Goal: Obtain resource: Obtain resource

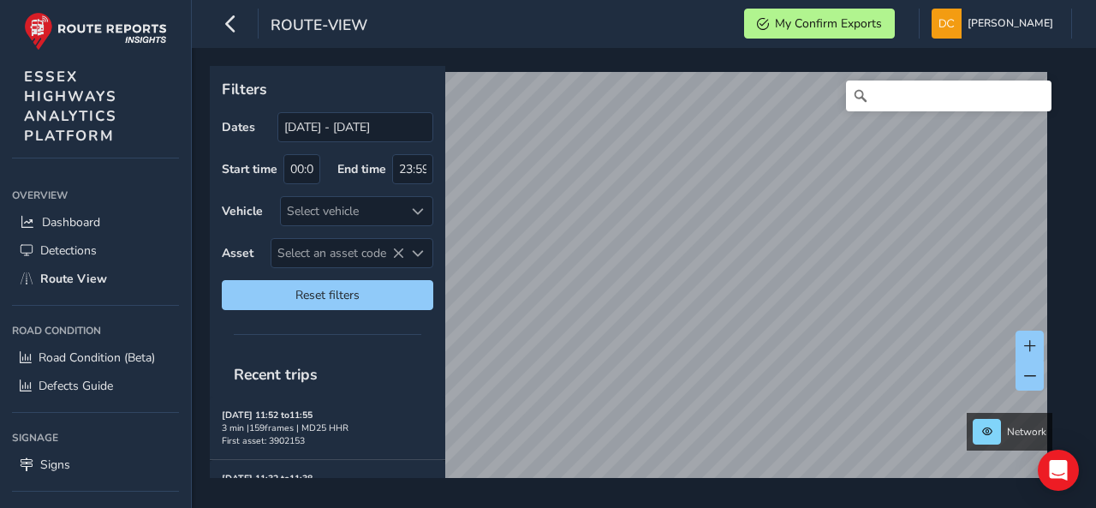
scroll to position [26, 0]
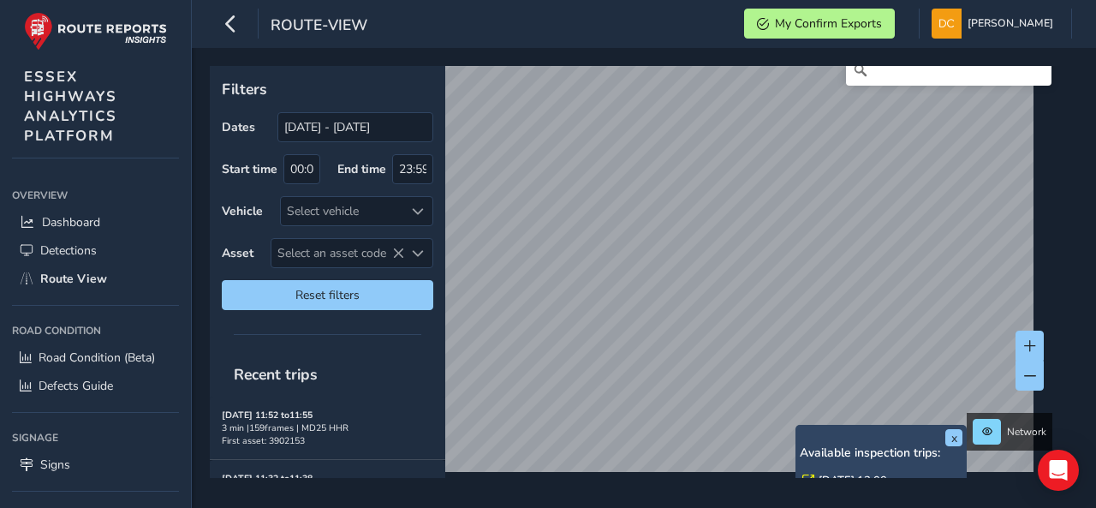
click at [826, 474] on link "Wed, 3 Sep, 12:00" at bounding box center [853, 480] width 69 height 15
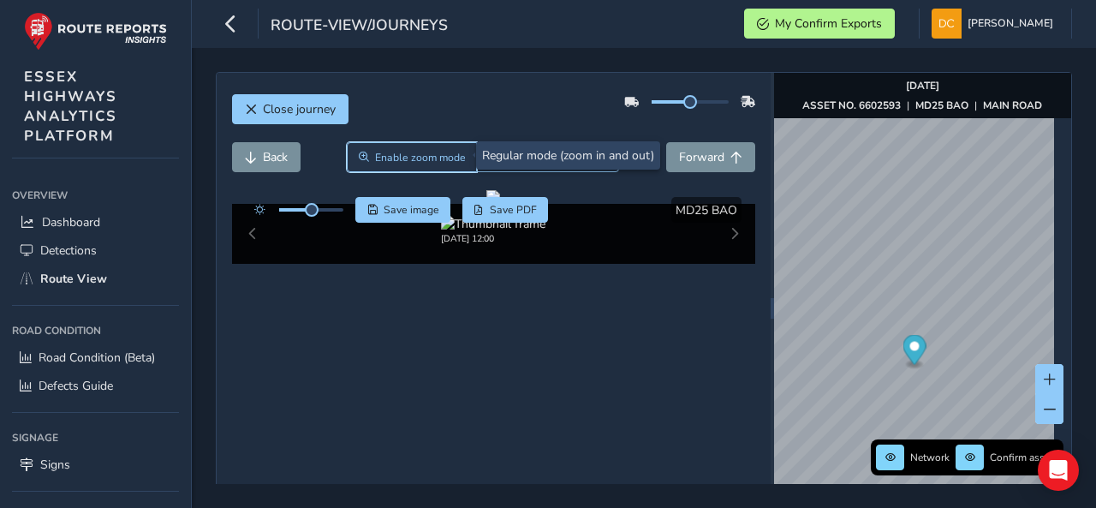
click at [450, 162] on span "Enable zoom mode" at bounding box center [420, 158] width 91 height 14
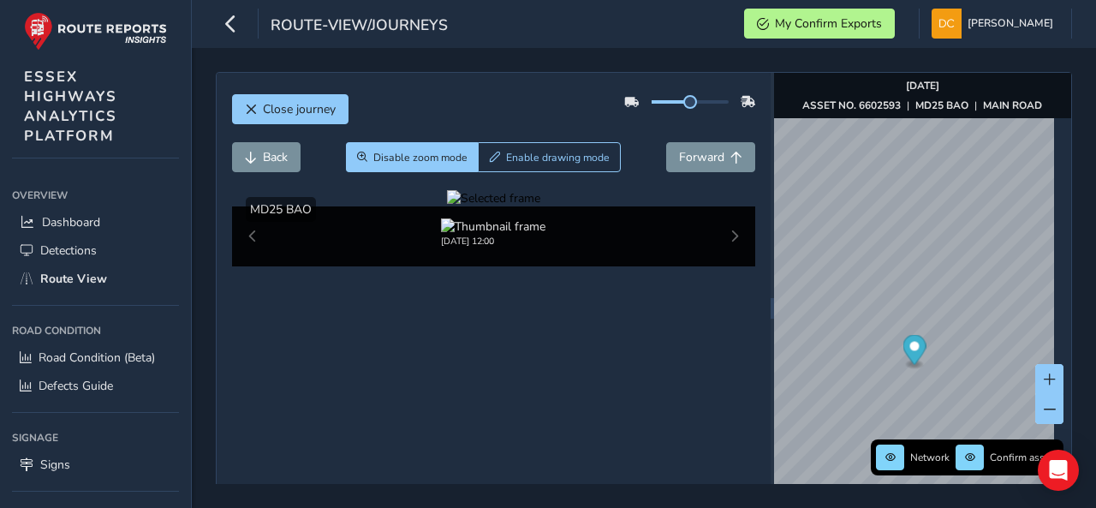
click at [447, 206] on div at bounding box center [493, 198] width 93 height 16
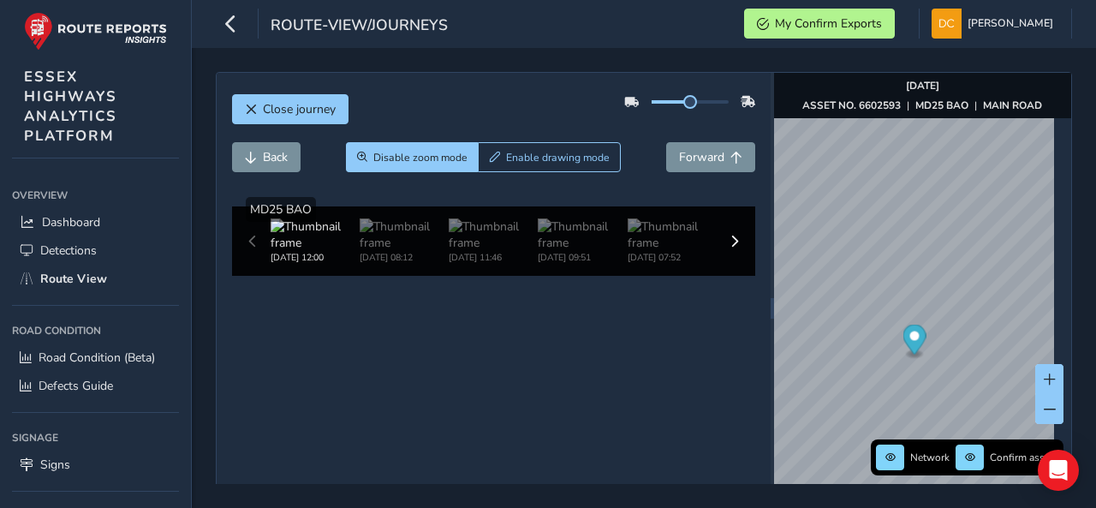
click at [444, 335] on img at bounding box center [676, 273] width 2466 height 1387
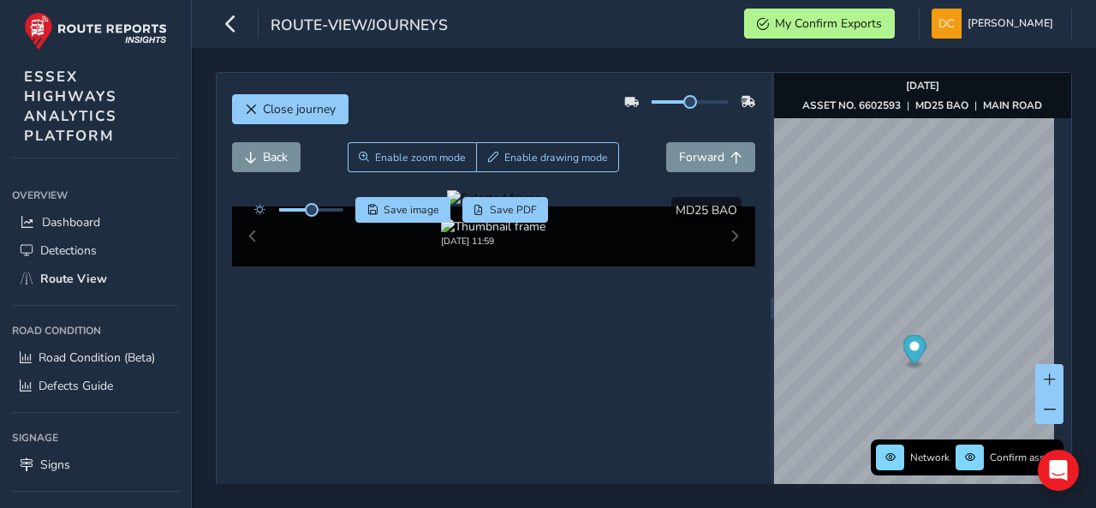
click at [447, 206] on div at bounding box center [493, 198] width 93 height 16
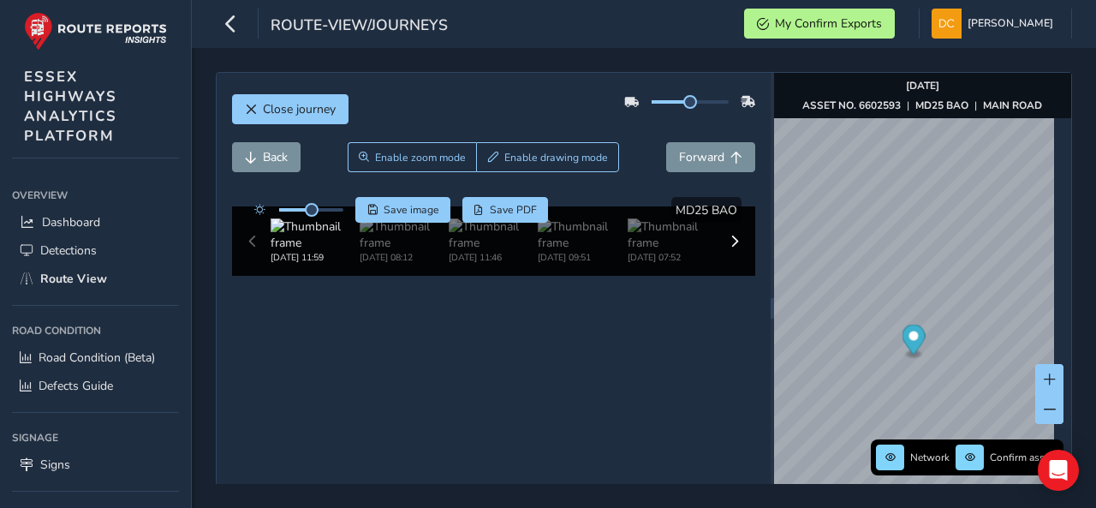
click at [441, 367] on img at bounding box center [887, 206] width 2466 height 1387
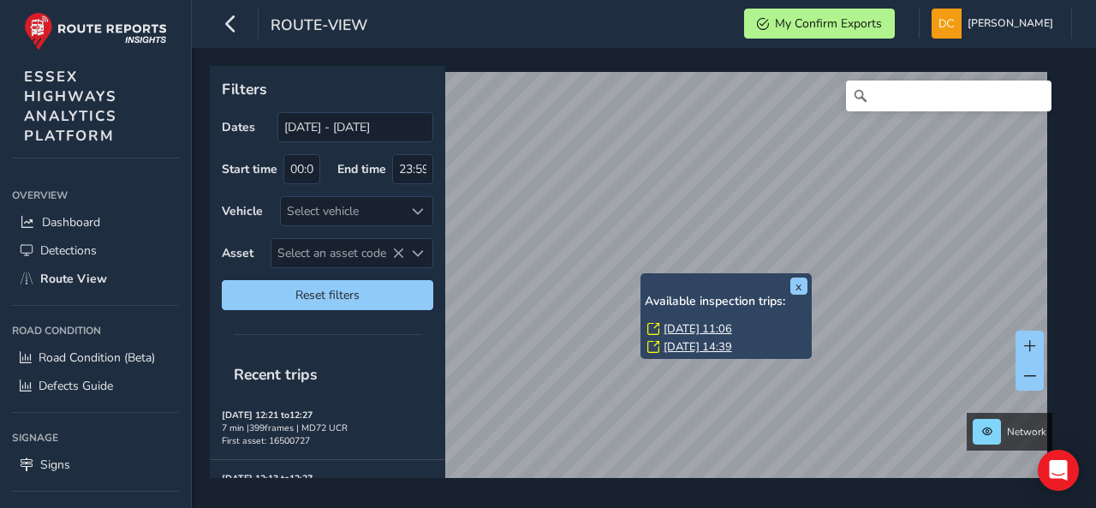
click at [690, 330] on link "Mon, 1 Sep, 11:06" at bounding box center [698, 328] width 69 height 15
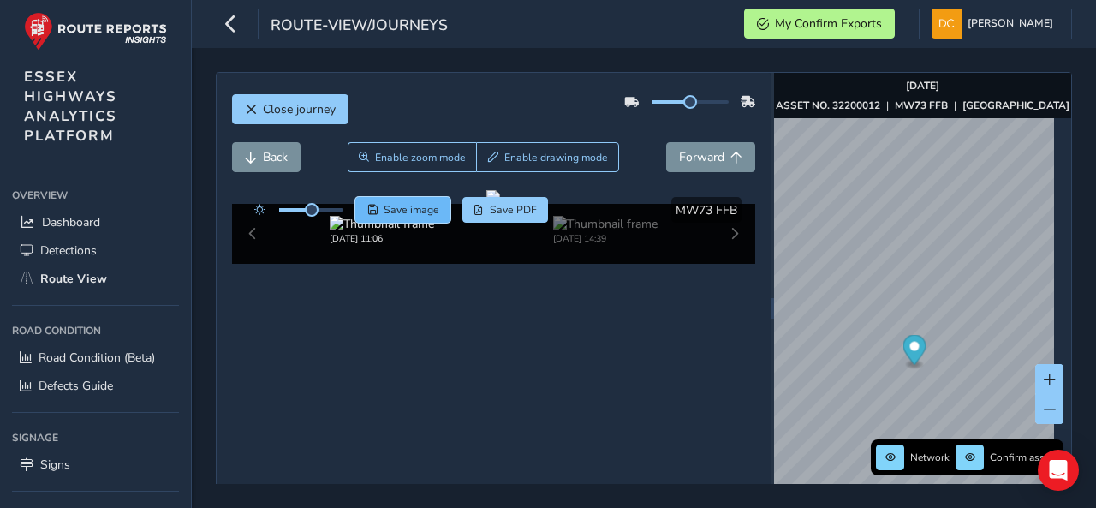
click at [393, 205] on span "Save image" at bounding box center [412, 210] width 56 height 14
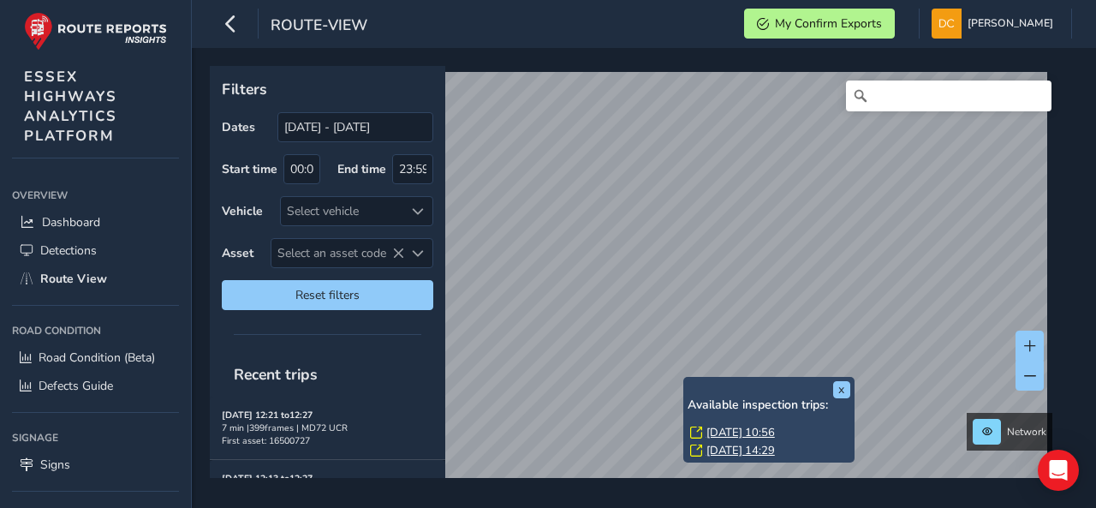
click at [712, 425] on link "Mon, 1 Sep, 10:56" at bounding box center [740, 432] width 69 height 15
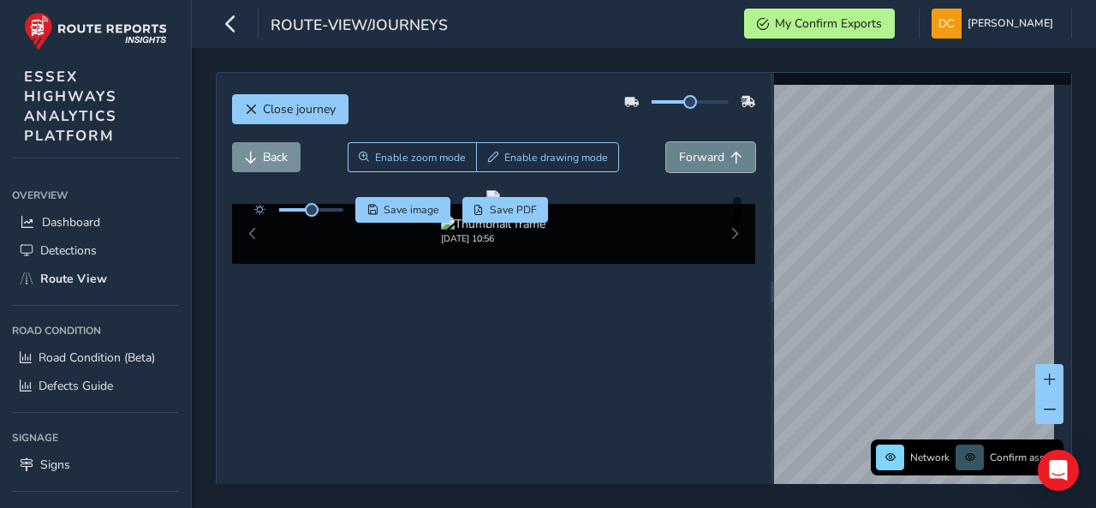
click at [715, 169] on button "Forward" at bounding box center [710, 157] width 89 height 30
click at [707, 155] on span "Forward" at bounding box center [701, 157] width 45 height 16
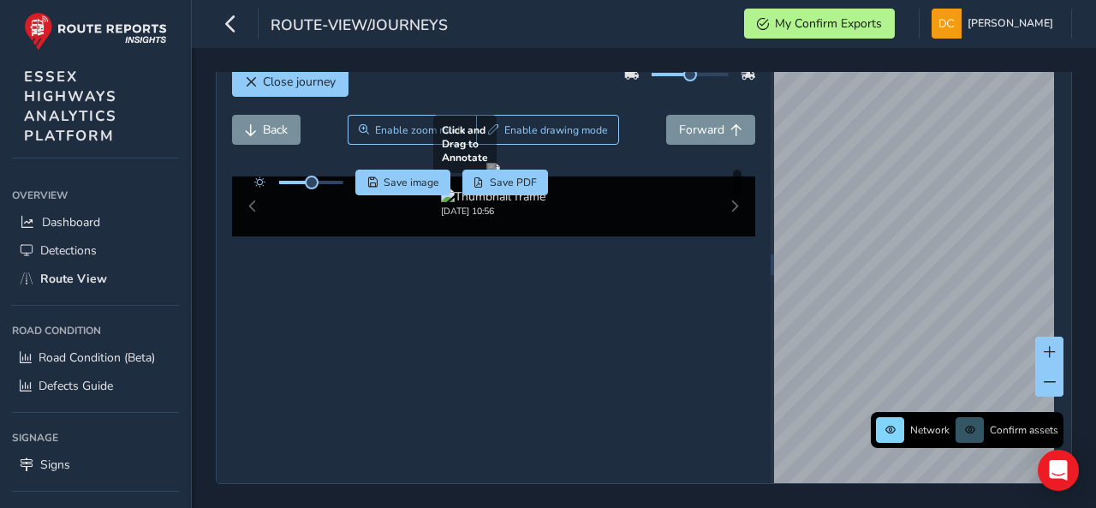
click at [500, 176] on div at bounding box center [493, 170] width 14 height 14
drag, startPoint x: 536, startPoint y: 184, endPoint x: 527, endPoint y: 288, distance: 104.0
click at [500, 176] on div at bounding box center [493, 170] width 14 height 14
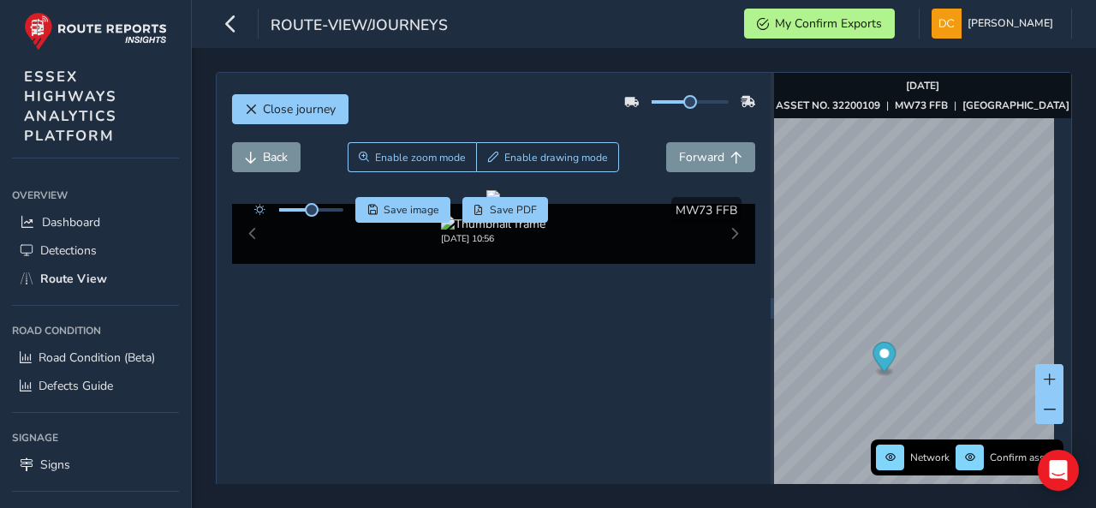
click at [1020, 105] on div "Network Confirm assets Sep 01 2025 ASSET NO. 32200109 | MW73 FFB | BRAYS LANE" at bounding box center [922, 308] width 297 height 471
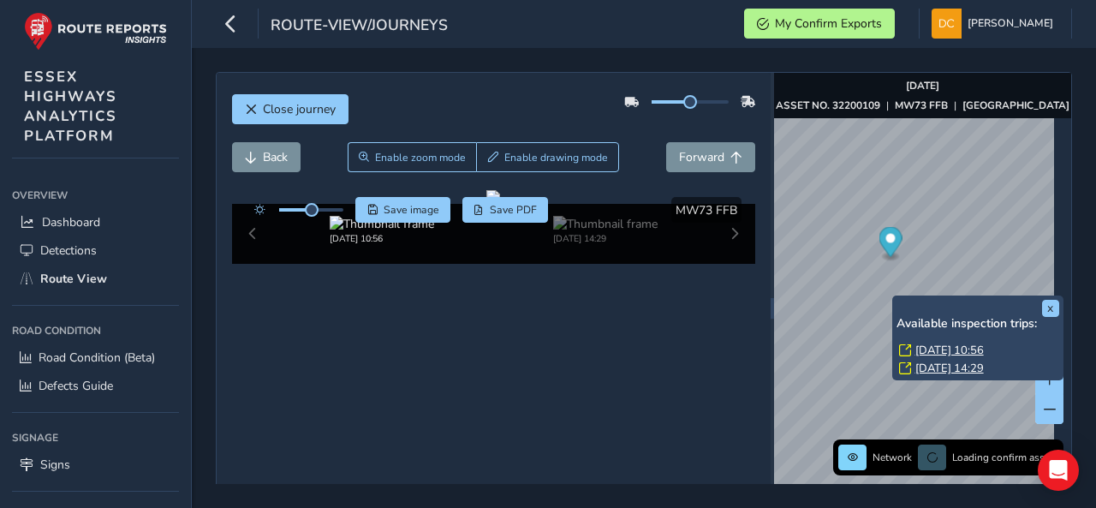
click at [949, 349] on link "Mon, 1 Sep, 10:56" at bounding box center [949, 350] width 69 height 15
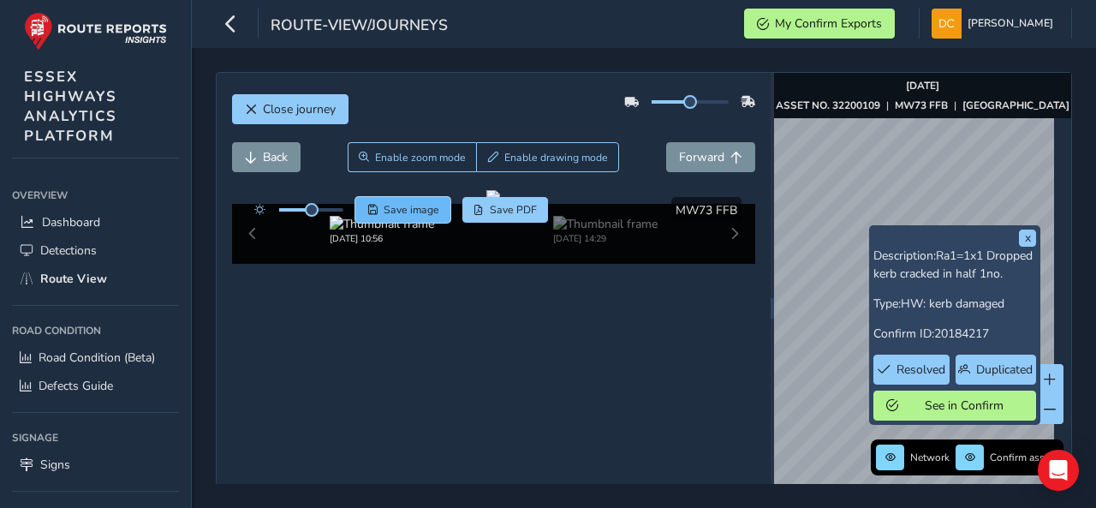
click at [411, 199] on button "Save image" at bounding box center [402, 210] width 95 height 26
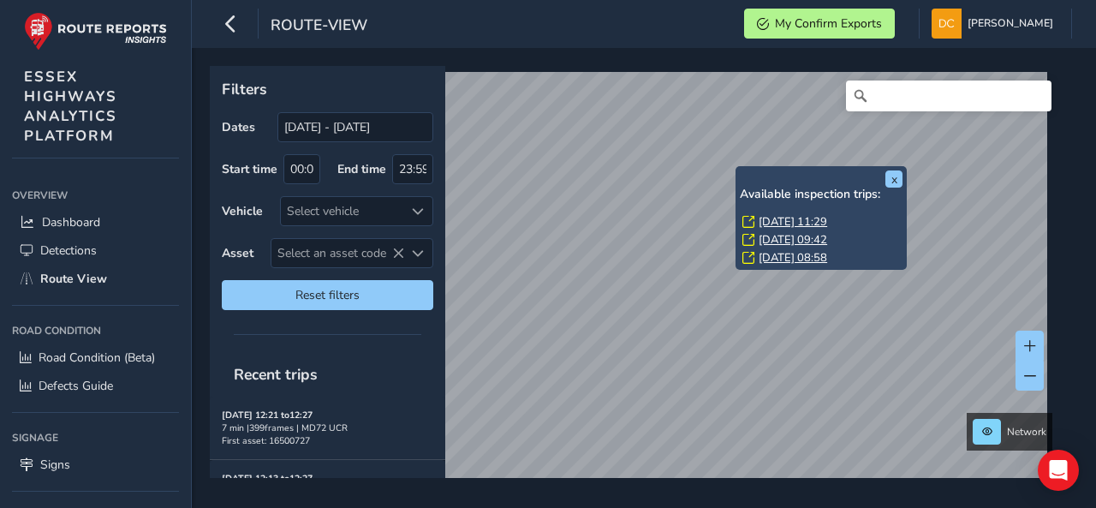
click at [789, 219] on link "Tue, 2 Sep, 11:29" at bounding box center [793, 221] width 69 height 15
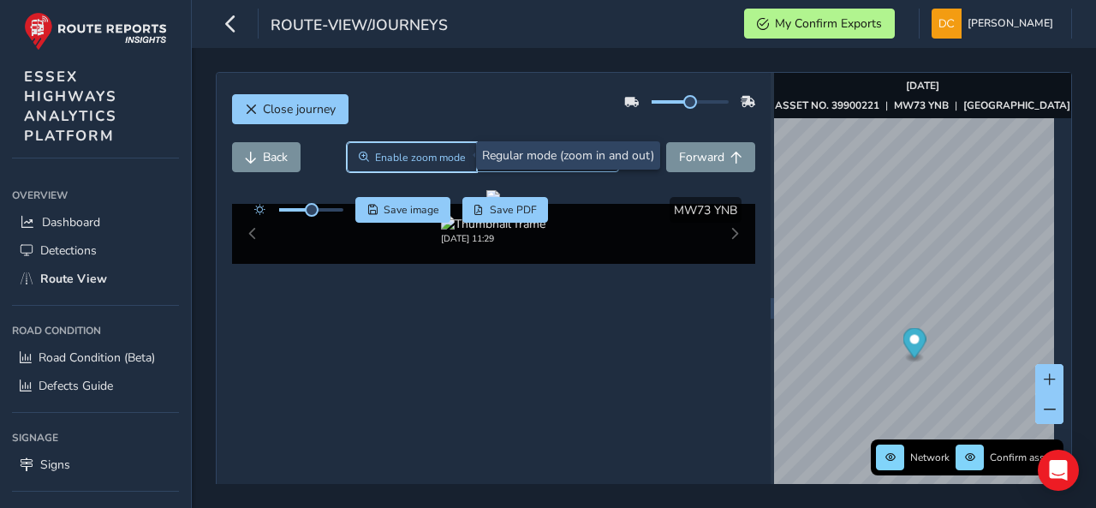
click at [410, 158] on span "Enable zoom mode" at bounding box center [420, 158] width 91 height 14
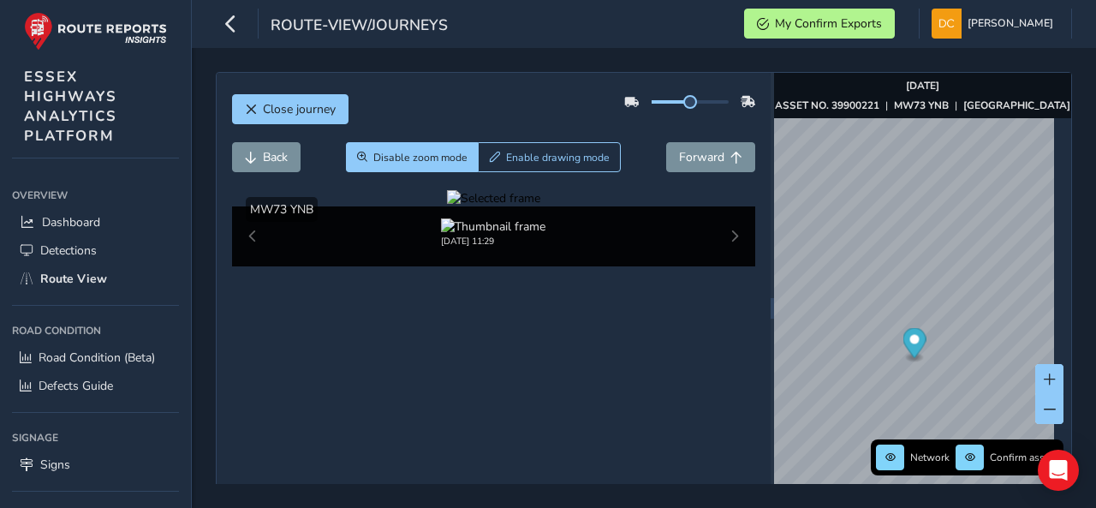
click at [447, 206] on div at bounding box center [493, 198] width 93 height 16
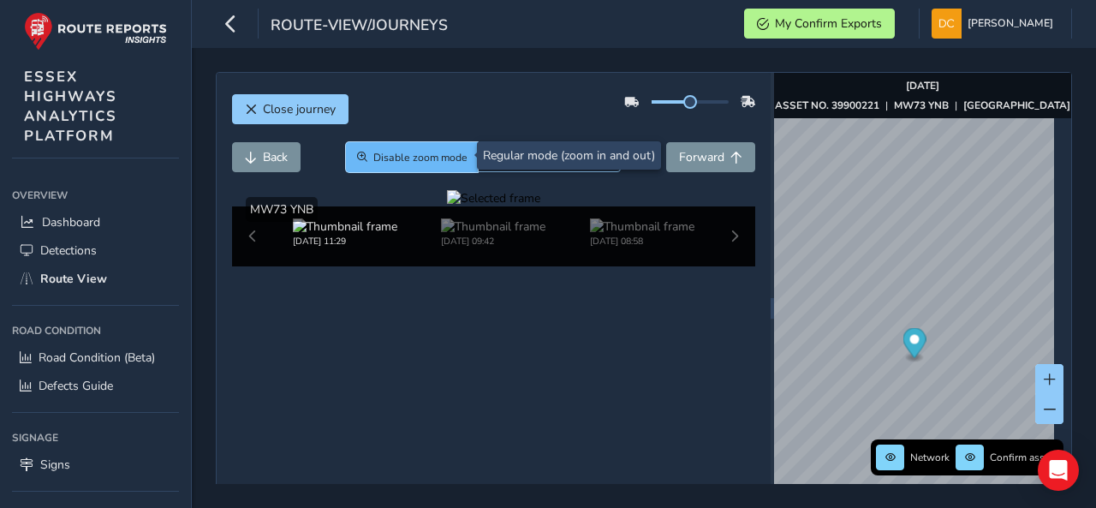
click at [445, 160] on span "Disable zoom mode" at bounding box center [420, 158] width 94 height 14
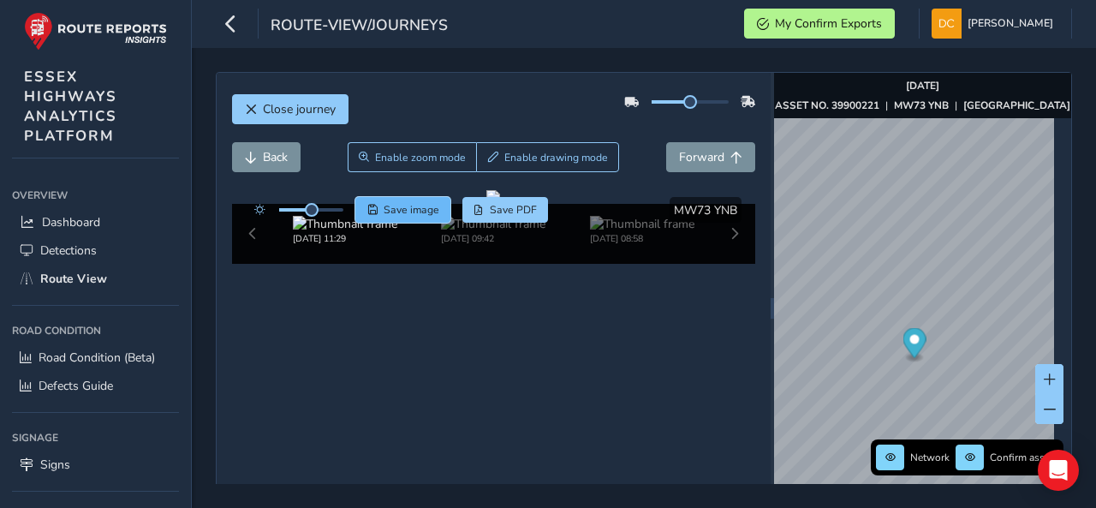
click at [396, 207] on span "Save image" at bounding box center [412, 210] width 56 height 14
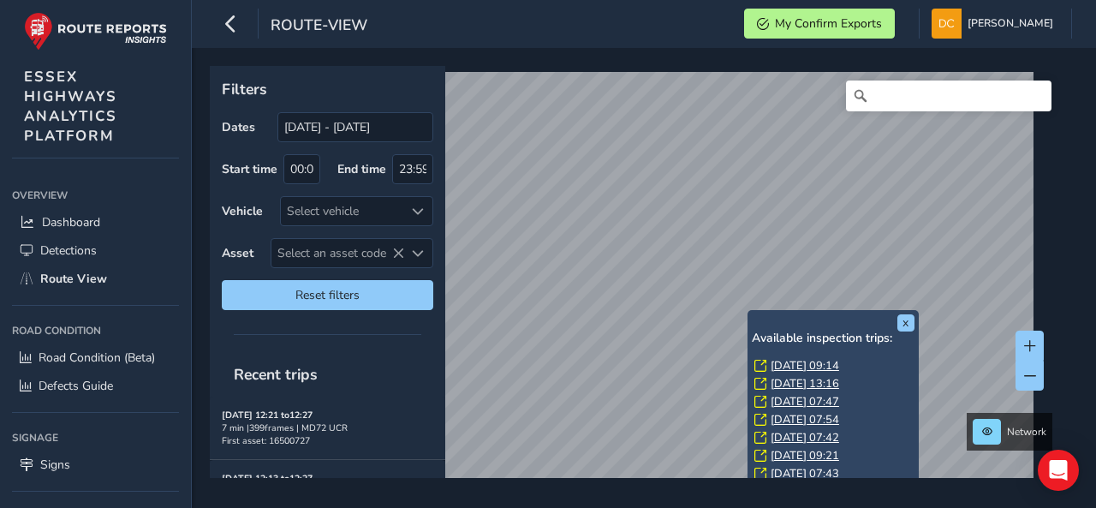
click at [775, 361] on link "Fri, 5 Sep, 09:14" at bounding box center [805, 365] width 69 height 15
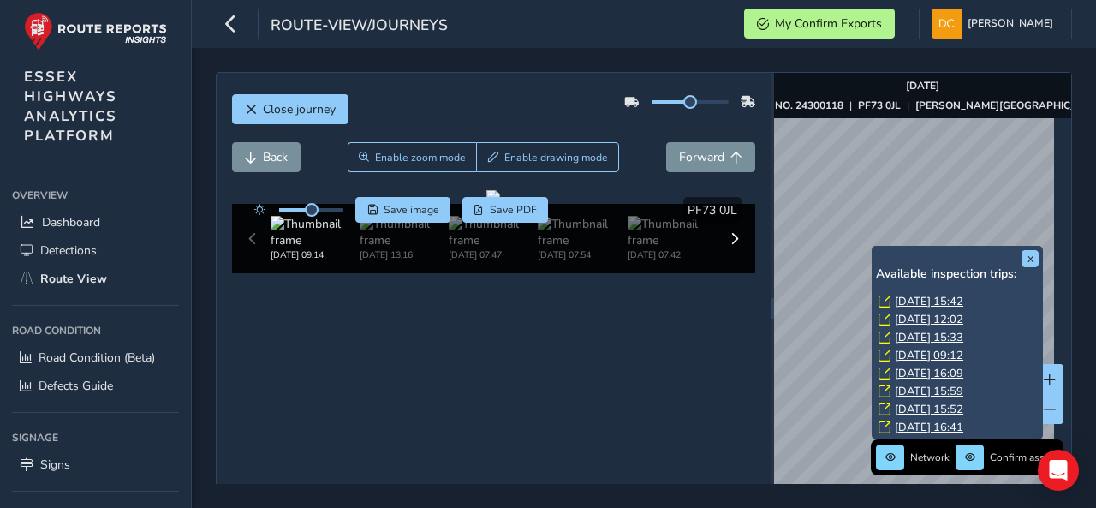
click at [909, 297] on link "Thu, 4 Sep, 15:42" at bounding box center [929, 301] width 69 height 15
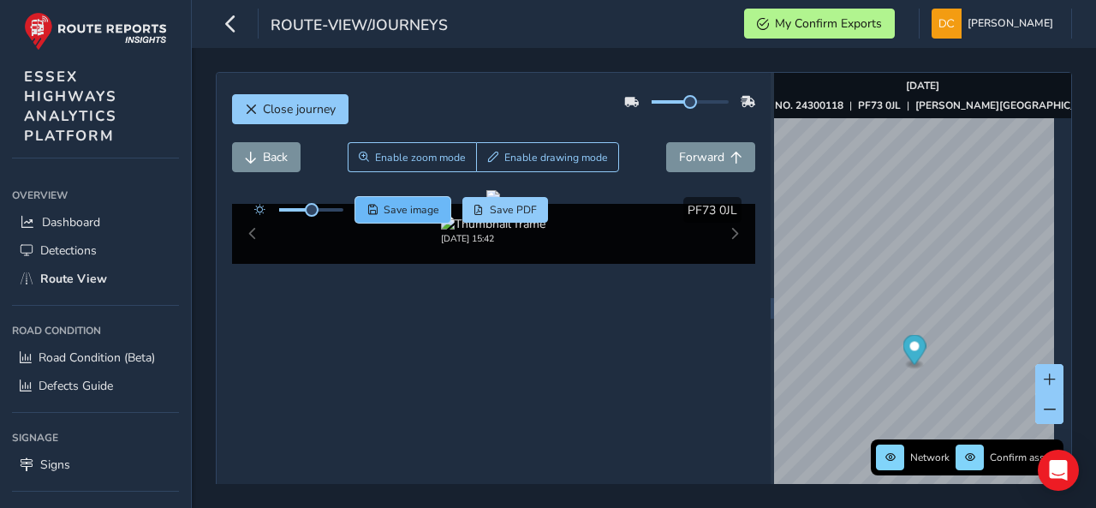
click at [414, 203] on span "Save image" at bounding box center [412, 210] width 56 height 14
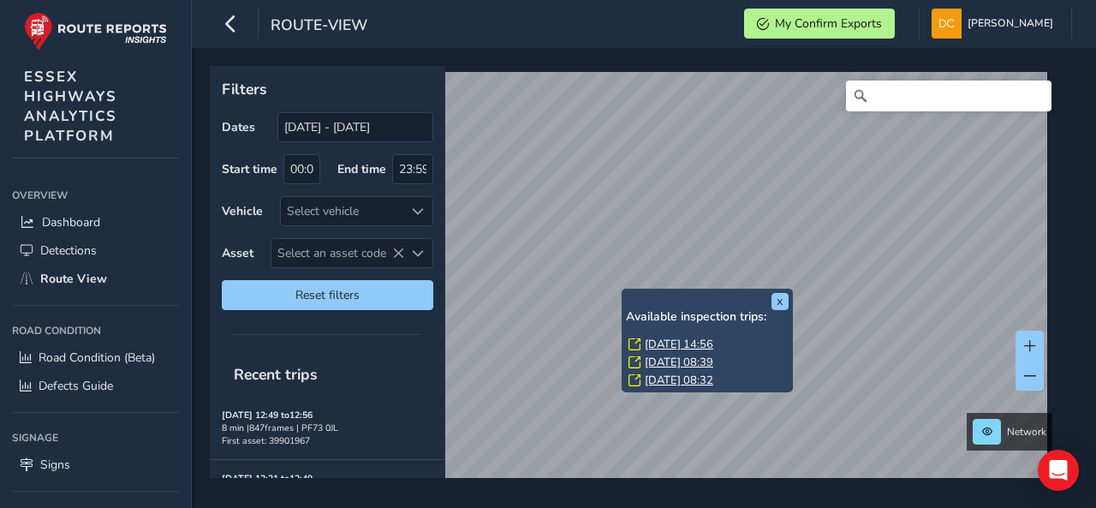
click at [678, 345] on link "[DATE] 14:56" at bounding box center [679, 344] width 69 height 15
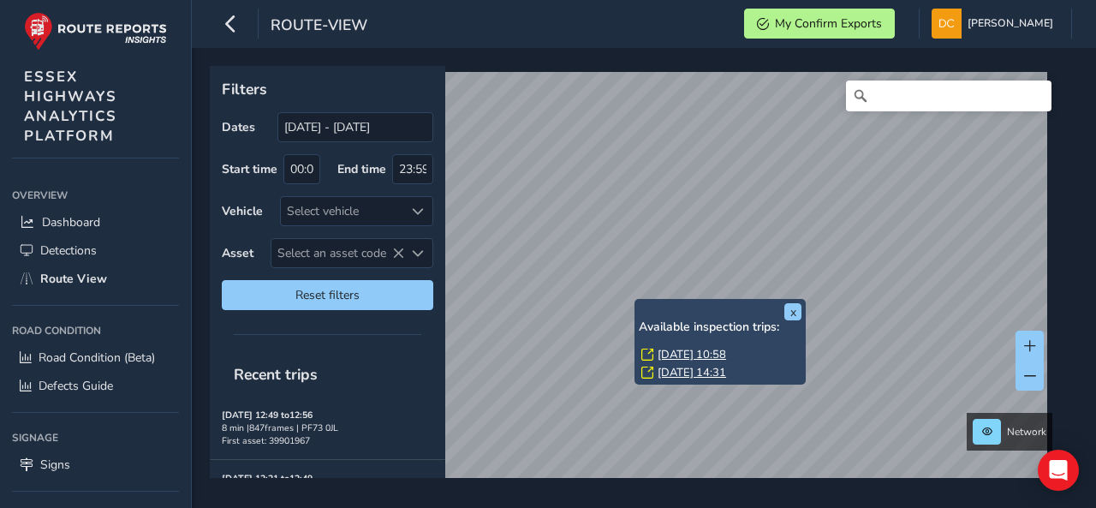
click at [678, 353] on link "[DATE] 10:58" at bounding box center [692, 354] width 69 height 15
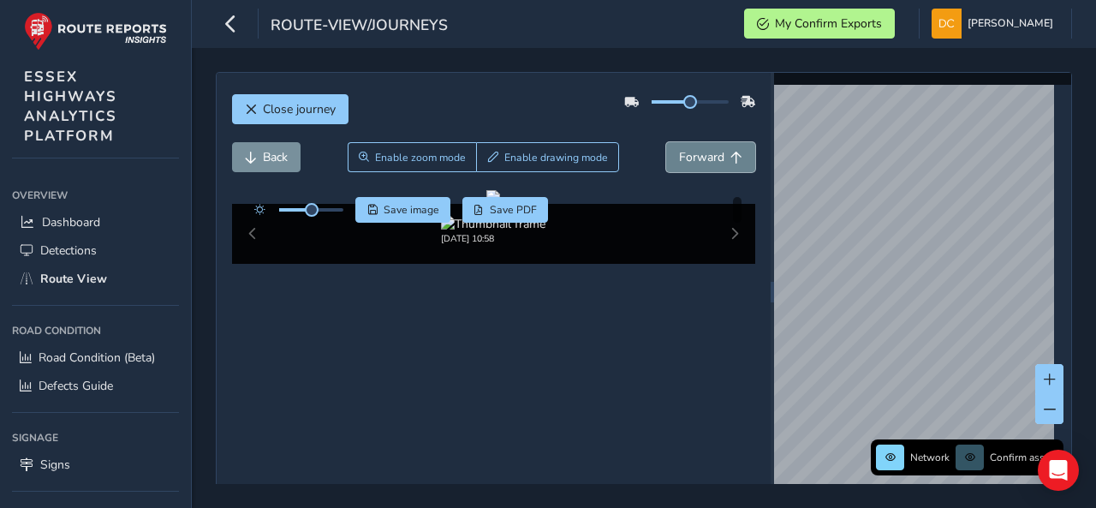
click at [694, 158] on span "Forward" at bounding box center [701, 157] width 45 height 16
click at [294, 160] on button "Back" at bounding box center [266, 157] width 69 height 30
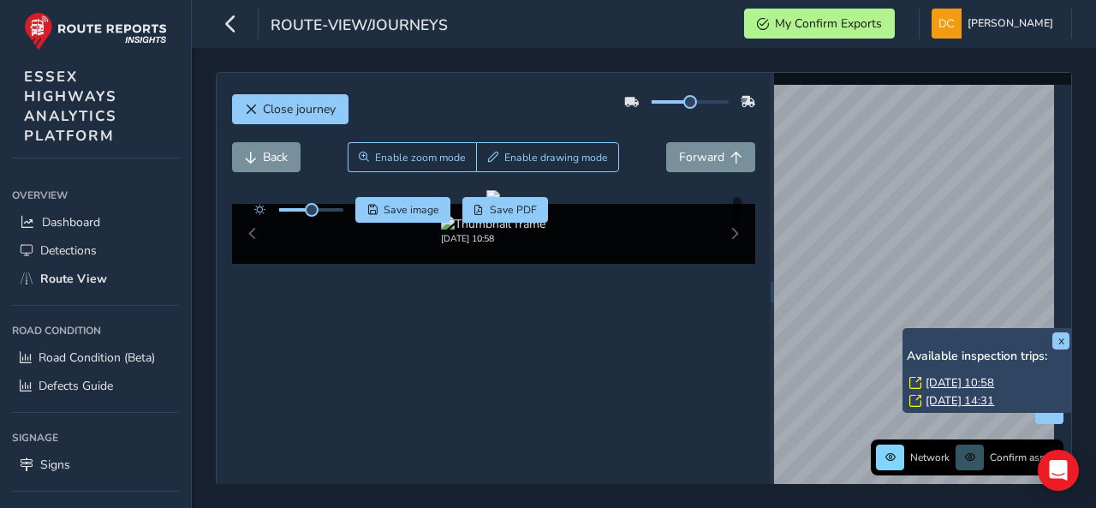
click at [927, 386] on link "[DATE] 10:58" at bounding box center [960, 382] width 69 height 15
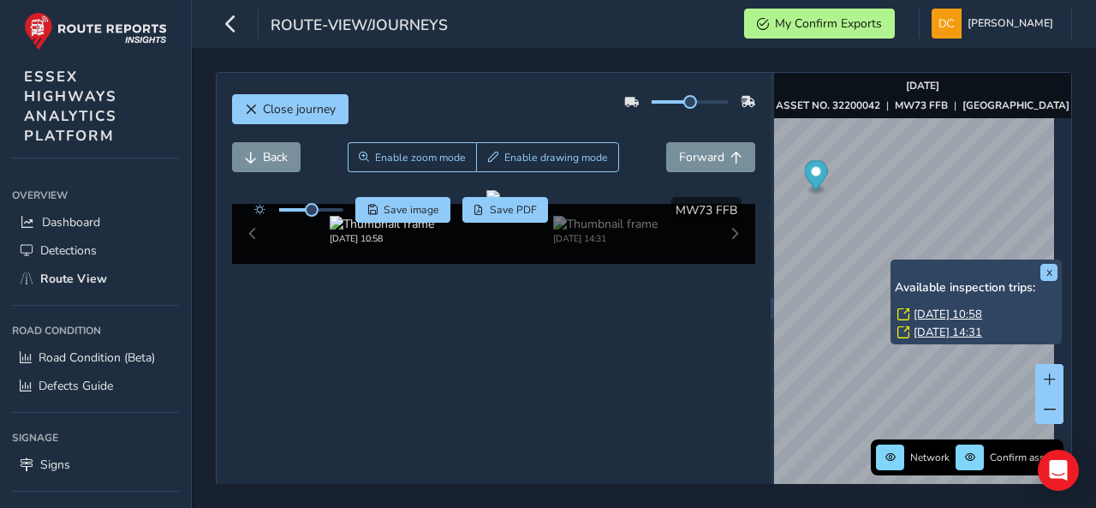
click at [921, 313] on link "[DATE] 10:58" at bounding box center [948, 314] width 69 height 15
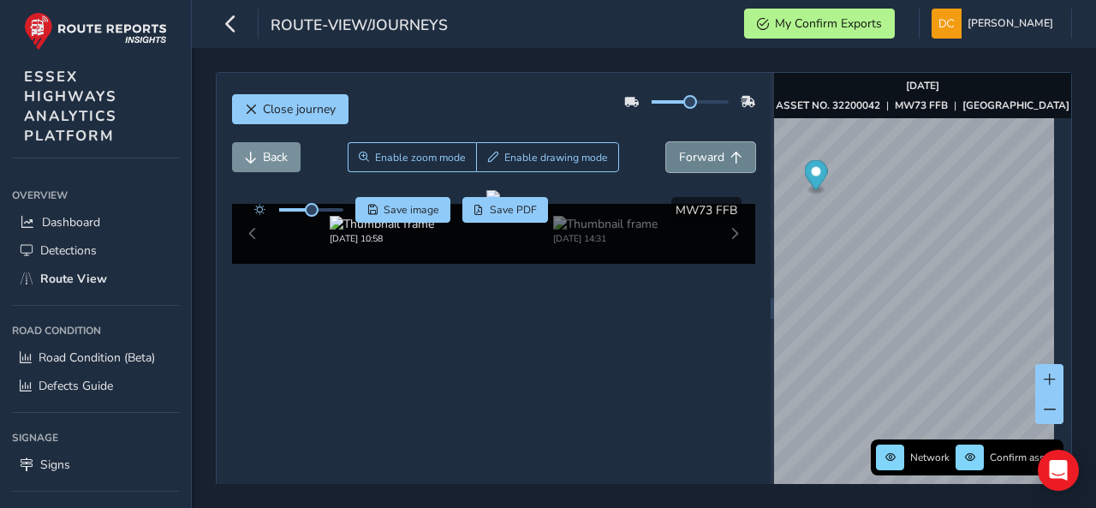
click at [719, 142] on button "Forward" at bounding box center [710, 157] width 89 height 30
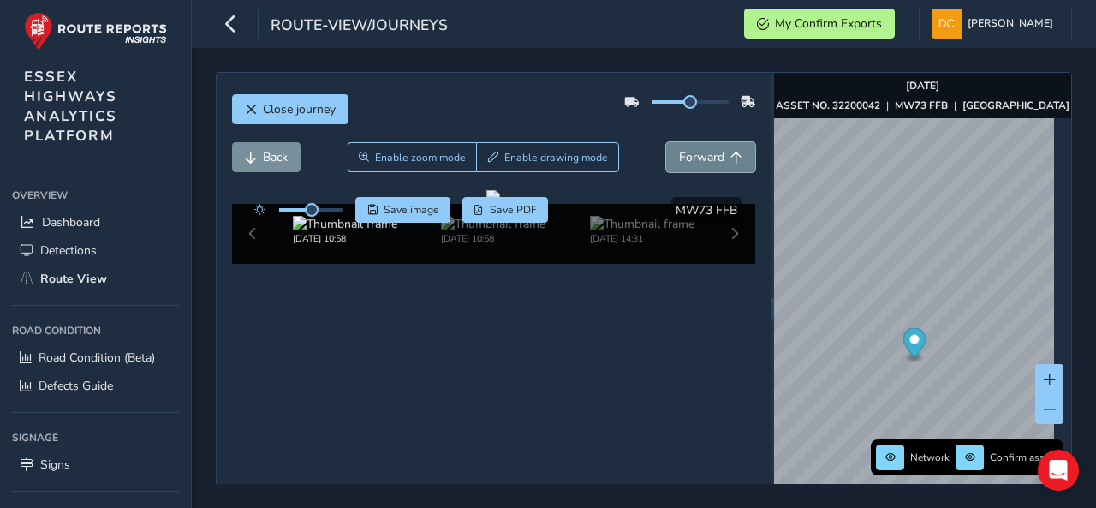
click at [716, 150] on button "Forward" at bounding box center [710, 157] width 89 height 30
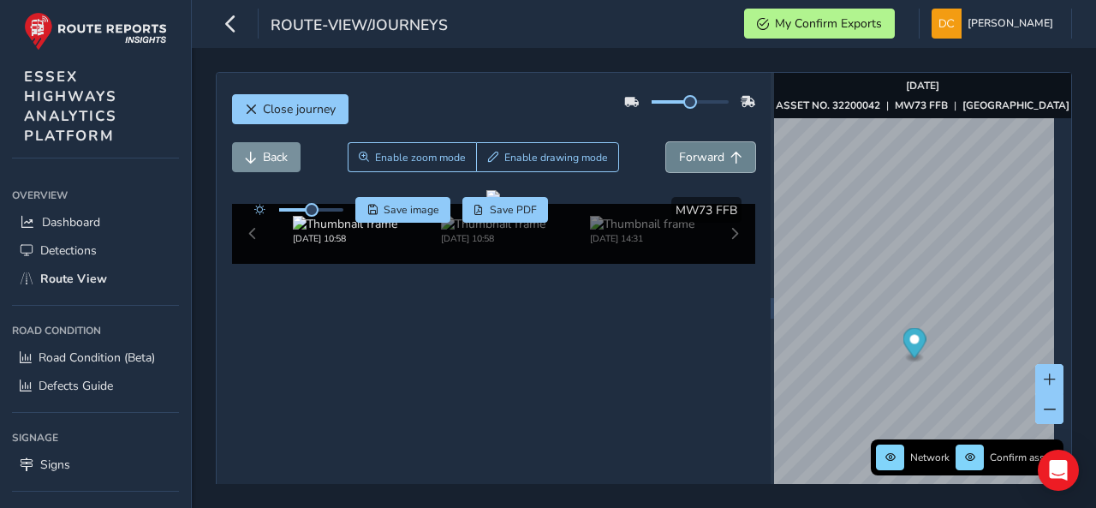
click at [716, 150] on button "Forward" at bounding box center [710, 157] width 89 height 30
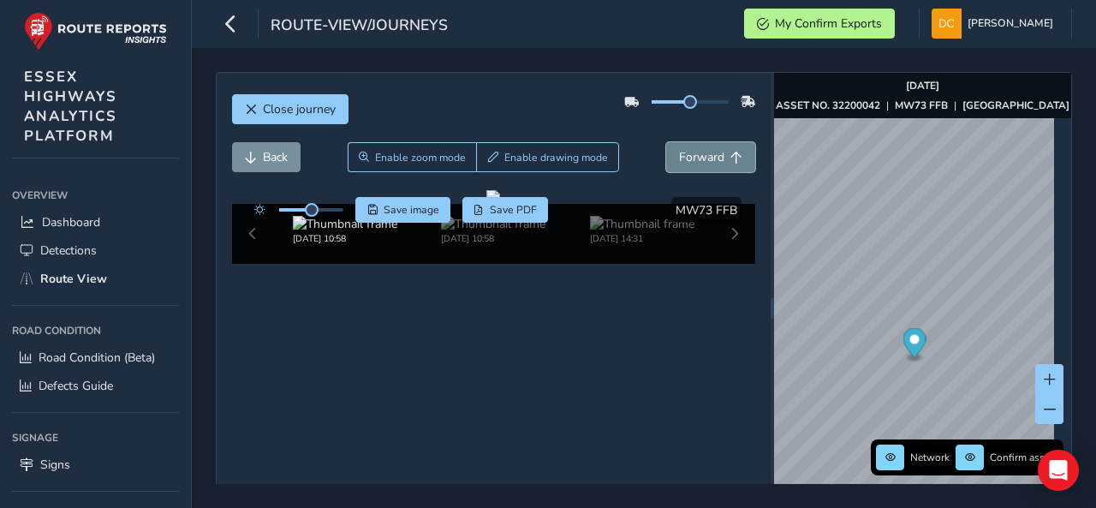
click at [716, 150] on button "Forward" at bounding box center [710, 157] width 89 height 30
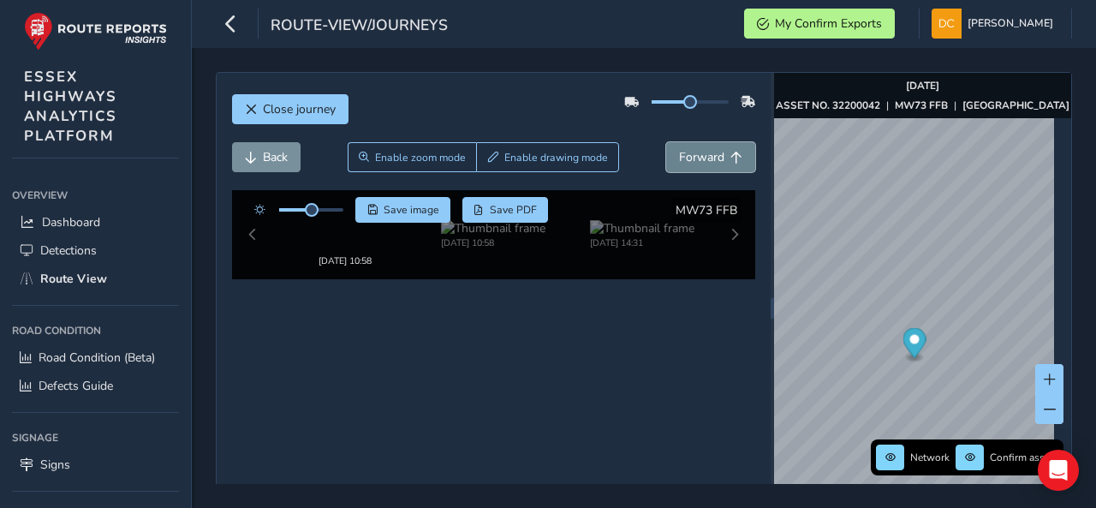
click at [716, 150] on button "Forward" at bounding box center [710, 157] width 89 height 30
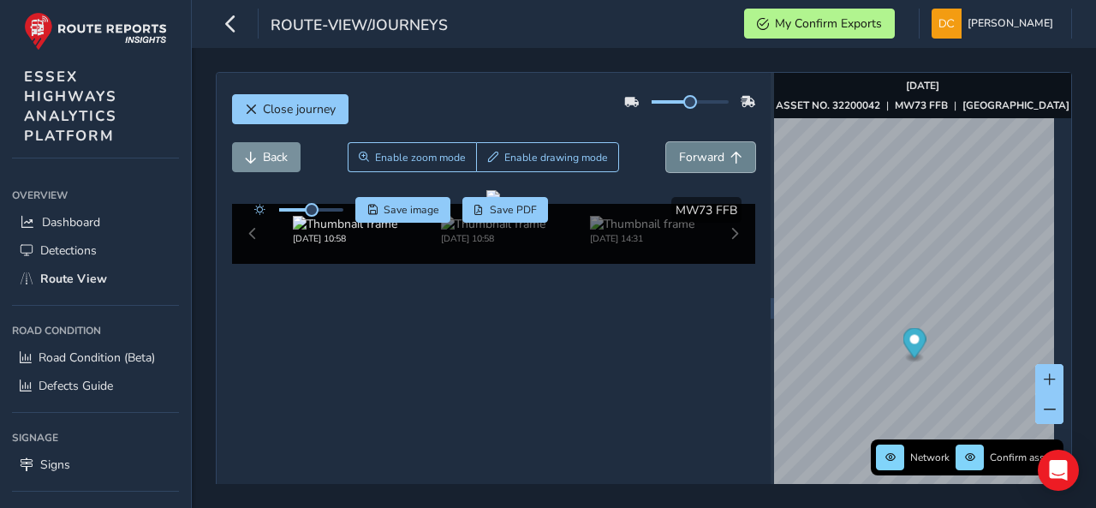
click at [716, 150] on button "Forward" at bounding box center [710, 157] width 89 height 30
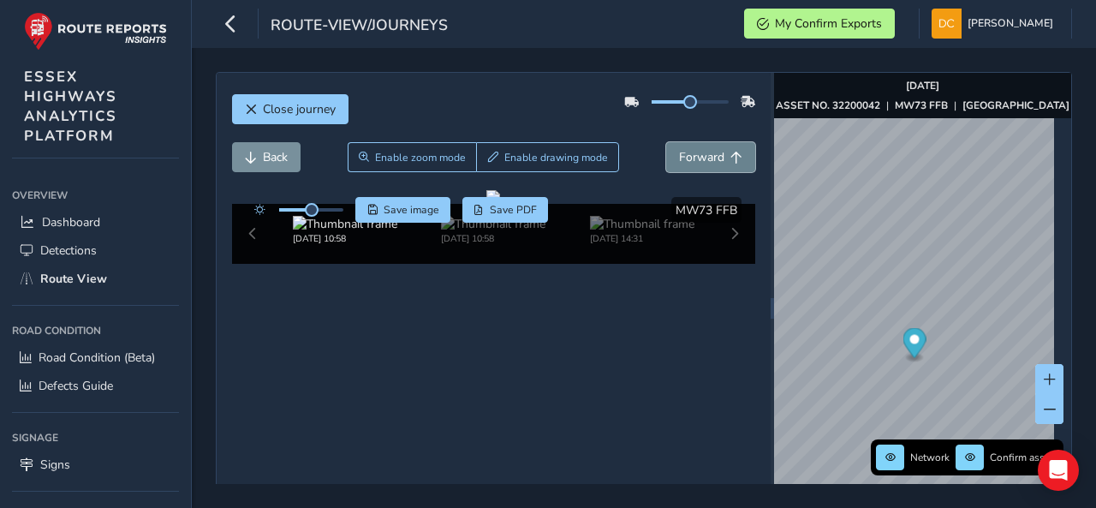
click at [716, 150] on button "Forward" at bounding box center [710, 157] width 89 height 30
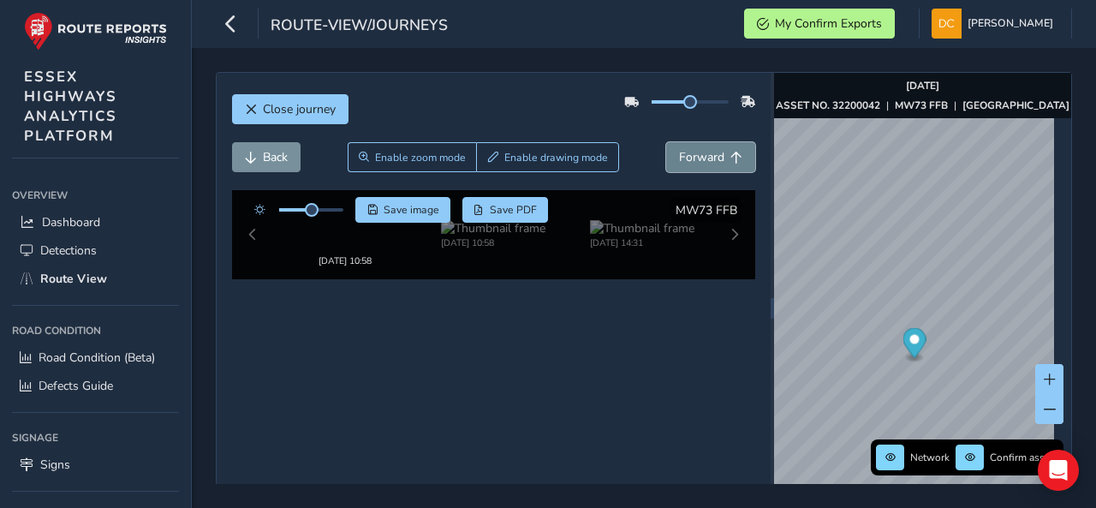
click at [716, 150] on button "Forward" at bounding box center [710, 157] width 89 height 30
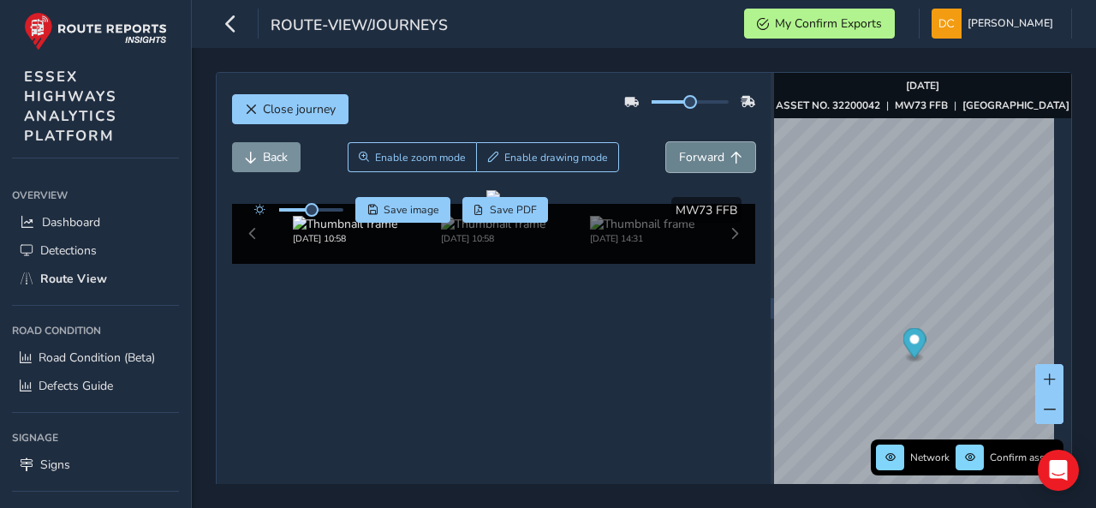
click at [716, 150] on button "Forward" at bounding box center [710, 157] width 89 height 30
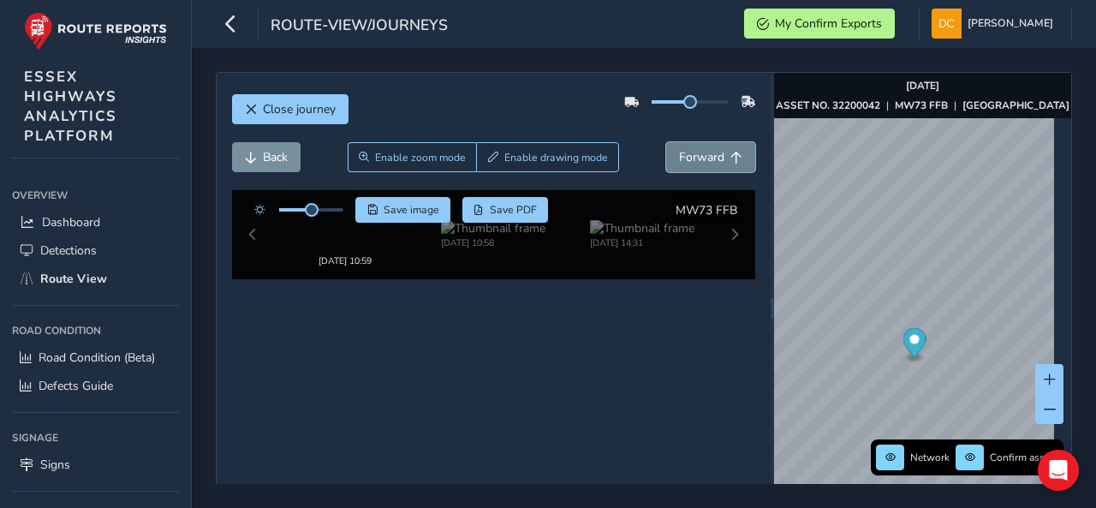
click at [716, 150] on button "Forward" at bounding box center [710, 157] width 89 height 30
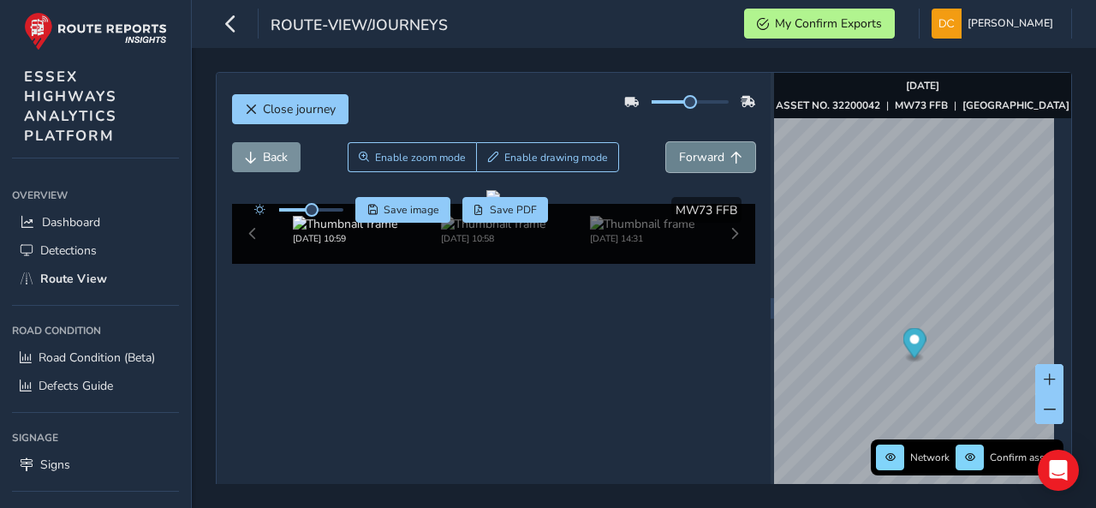
click at [716, 150] on button "Forward" at bounding box center [710, 157] width 89 height 30
click at [698, 162] on span "Forward" at bounding box center [701, 157] width 45 height 16
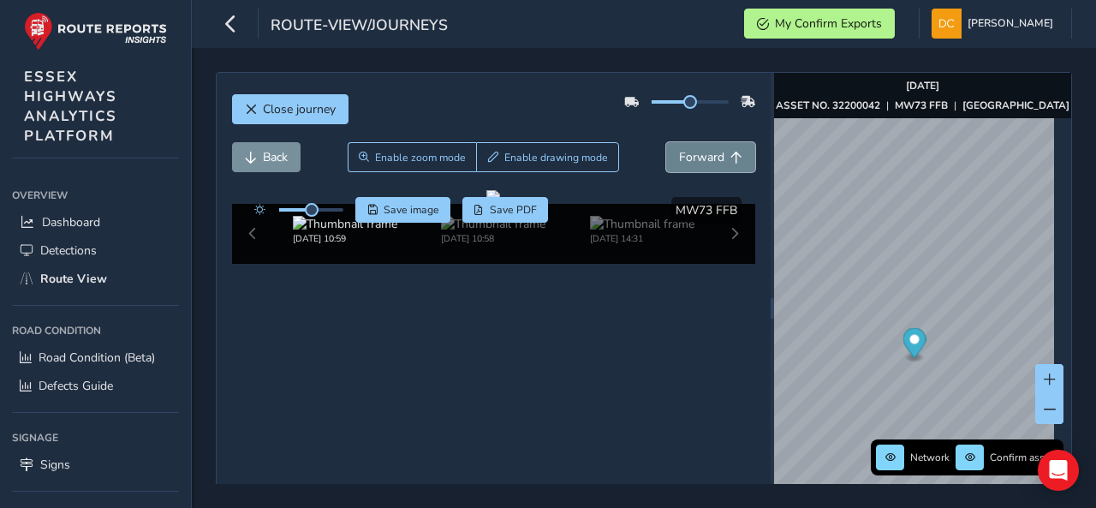
click at [698, 162] on span "Forward" at bounding box center [701, 157] width 45 height 16
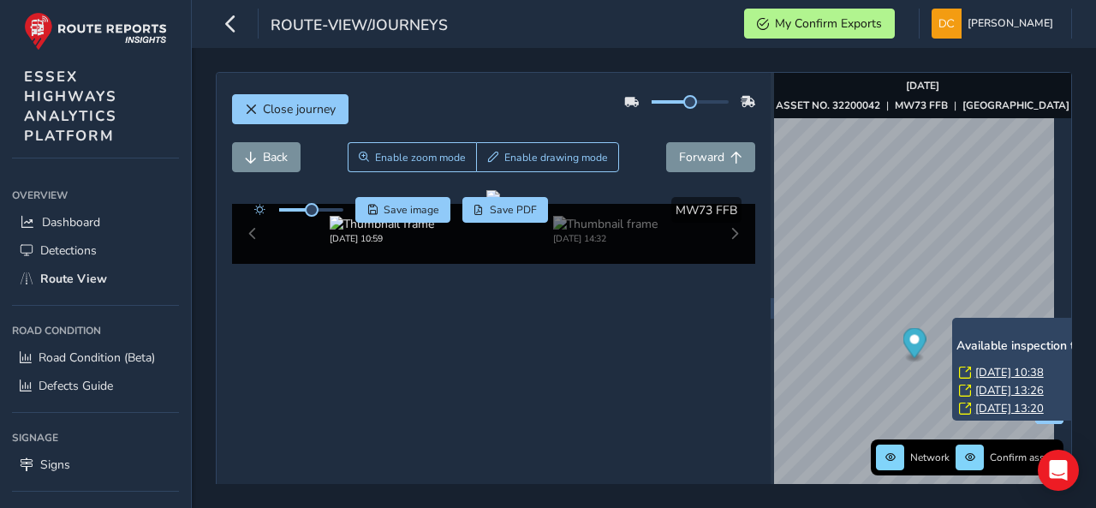
click at [994, 376] on link "[DATE] 10:38" at bounding box center [1009, 372] width 69 height 15
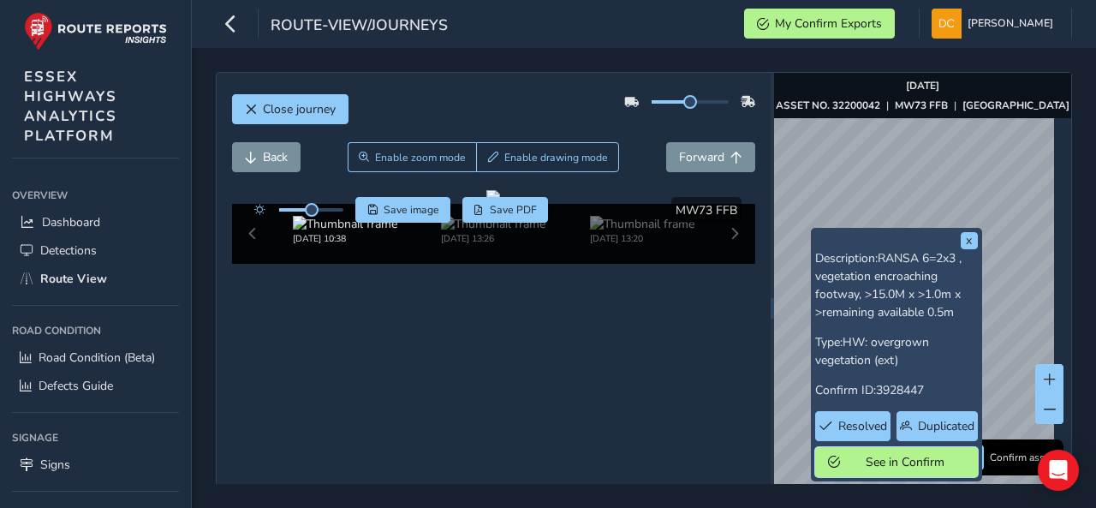
click at [893, 450] on button "See in Confirm" at bounding box center [896, 462] width 163 height 30
